Goal: Task Accomplishment & Management: Complete application form

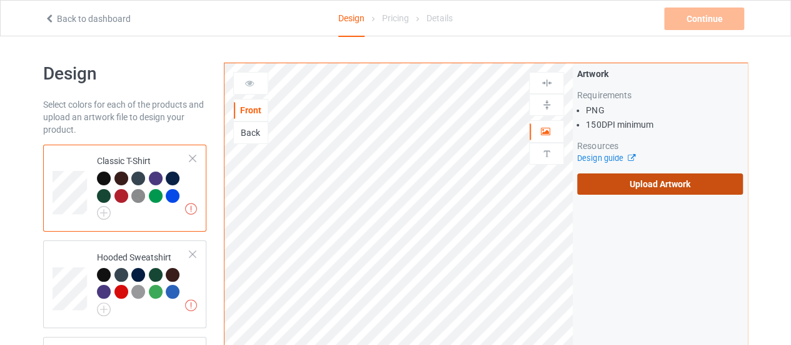
click at [618, 179] on label "Upload Artwork" at bounding box center [660, 183] width 166 height 21
click at [0, 0] on input "Upload Artwork" at bounding box center [0, 0] width 0 height 0
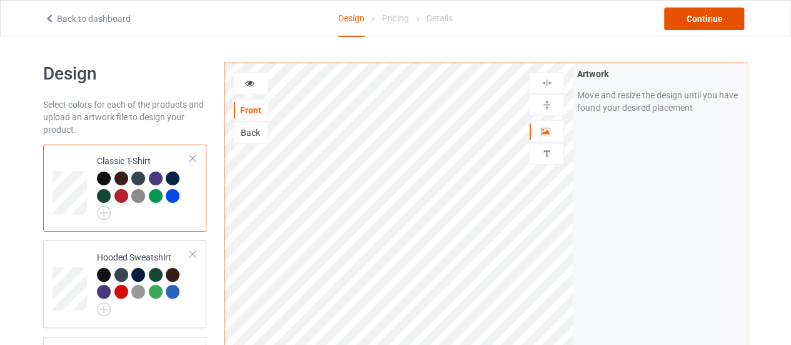
click at [699, 29] on div "Continue" at bounding box center [704, 19] width 80 height 23
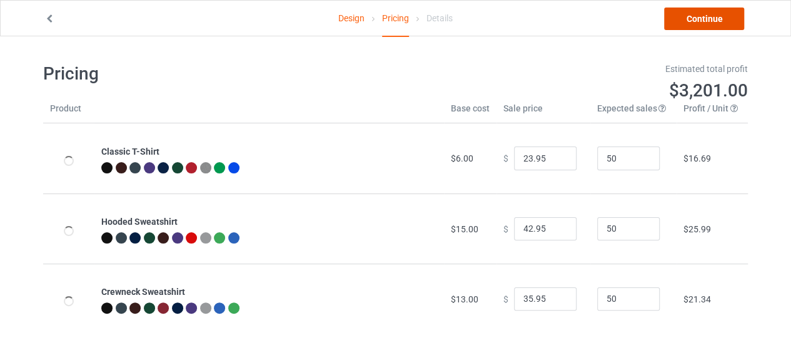
click at [683, 20] on link "Continue" at bounding box center [704, 19] width 80 height 23
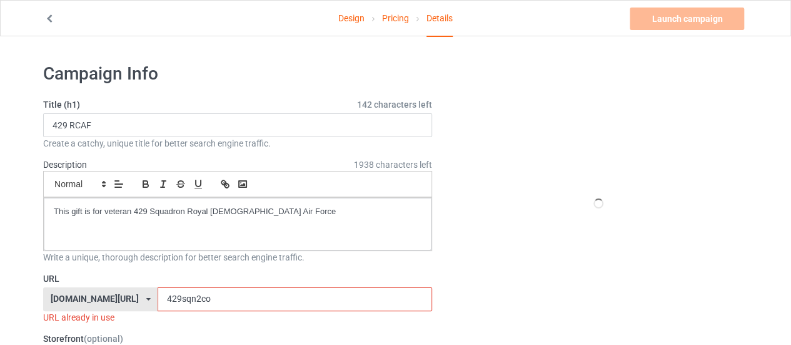
click at [178, 296] on input "429sqn2co" at bounding box center [295, 299] width 274 height 24
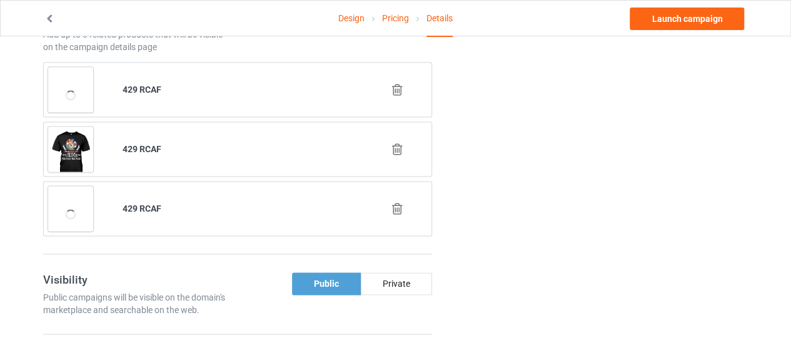
scroll to position [790, 0]
type input "429sqnchoose"
click at [637, 9] on link "Launch campaign" at bounding box center [687, 19] width 114 height 23
